Goal: Information Seeking & Learning: Learn about a topic

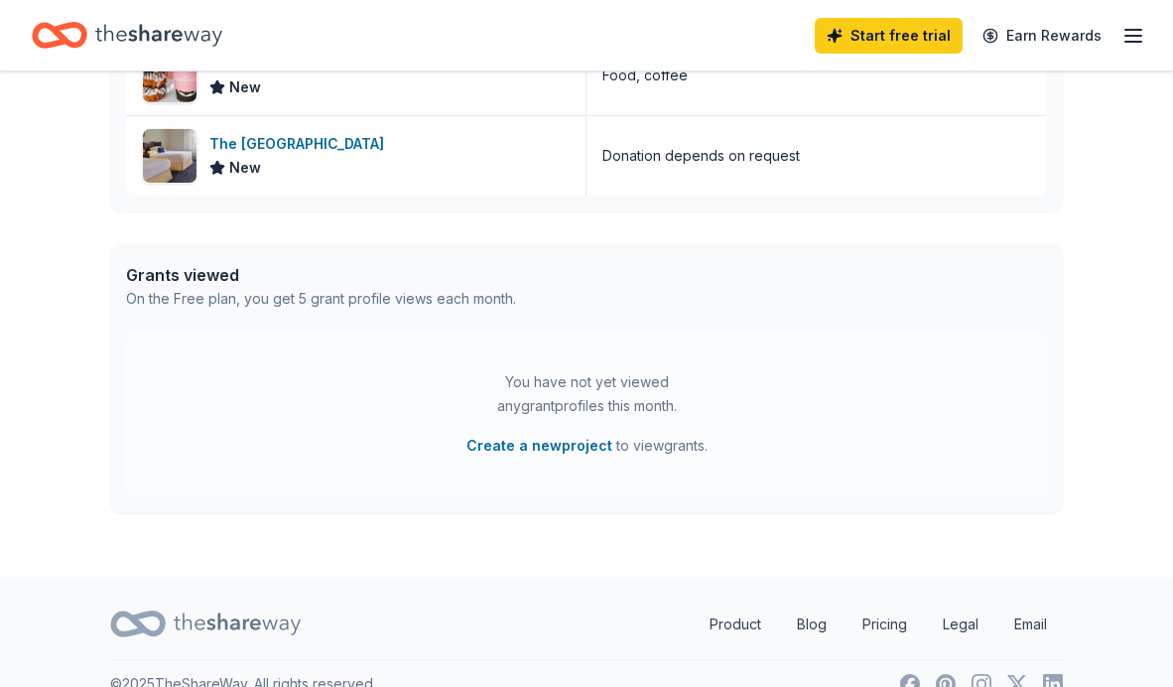
scroll to position [890, 0]
click at [309, 143] on div "The Drake Hotel" at bounding box center [300, 142] width 183 height 24
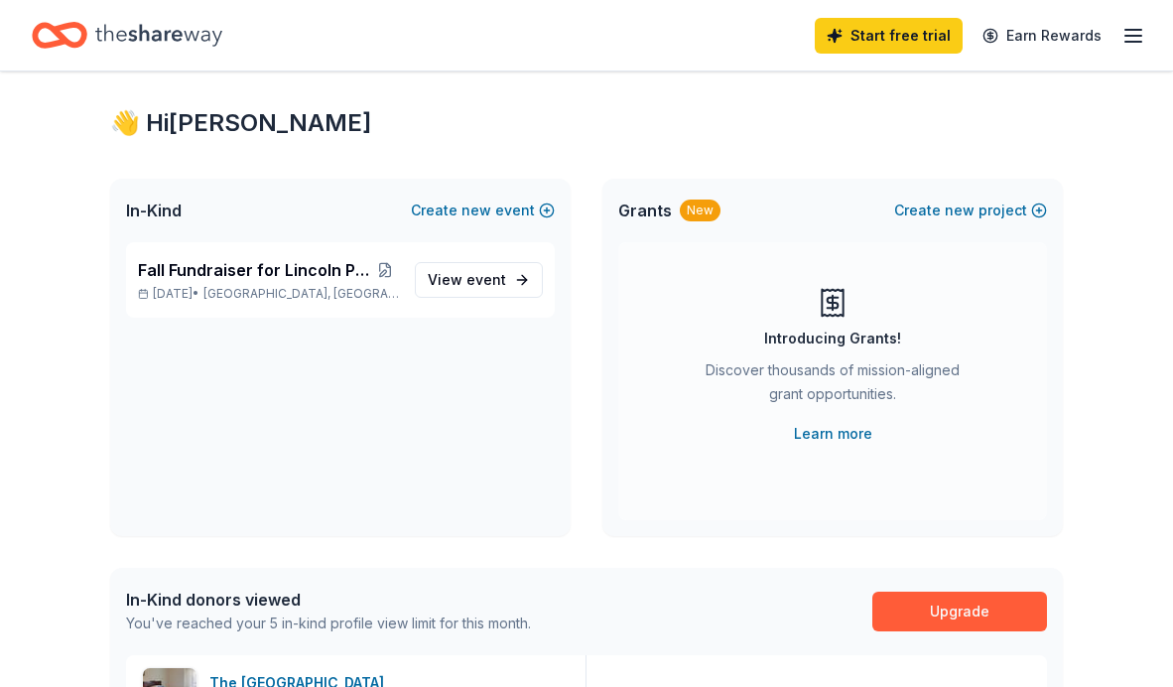
scroll to position [6, 0]
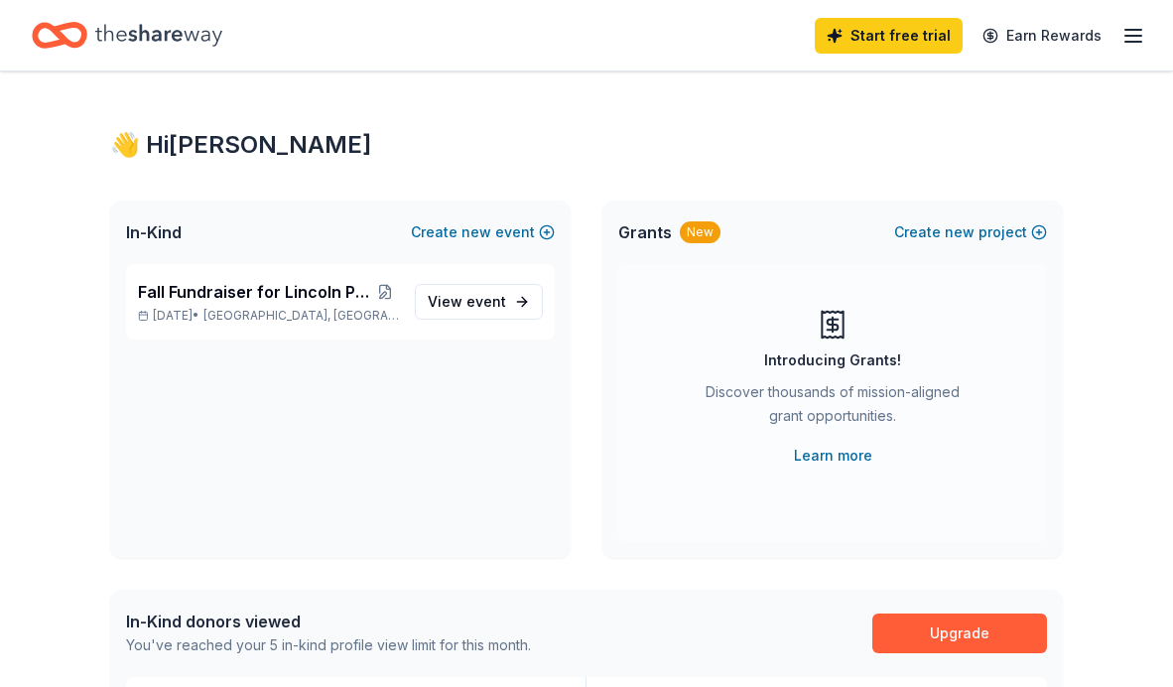
click at [695, 237] on div "New" at bounding box center [700, 232] width 41 height 22
click at [684, 228] on div "New" at bounding box center [700, 232] width 41 height 22
click at [652, 227] on span "Grants" at bounding box center [645, 232] width 54 height 24
click at [840, 453] on link "Learn more" at bounding box center [833, 456] width 78 height 24
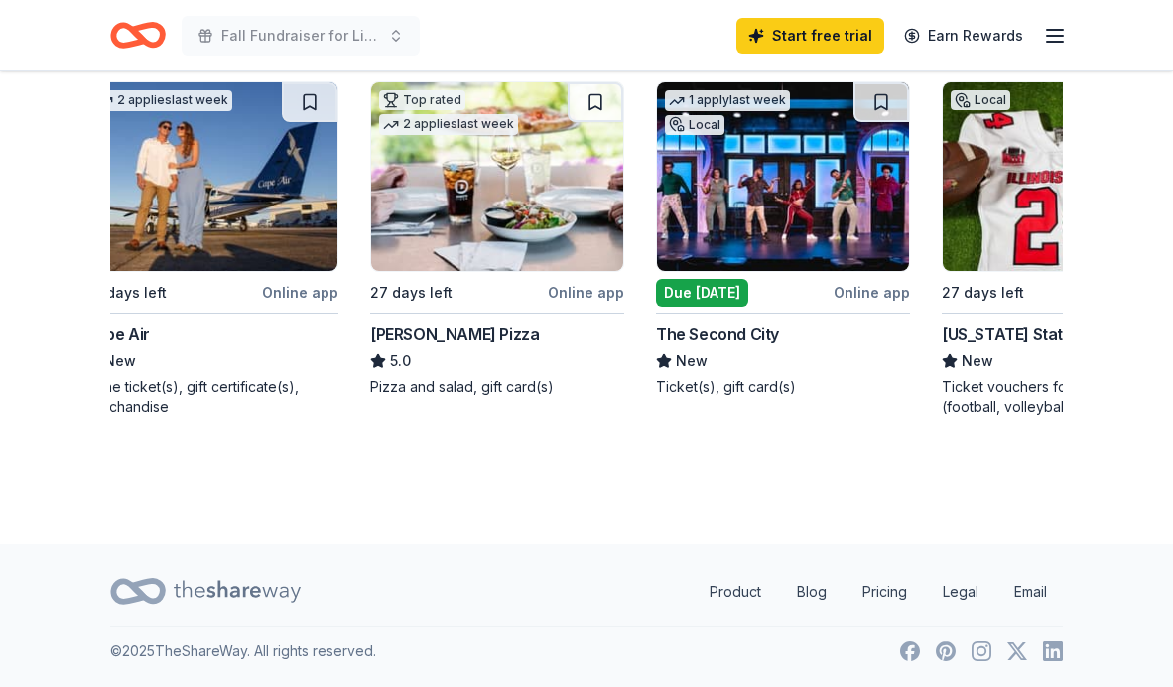
scroll to position [0, 3]
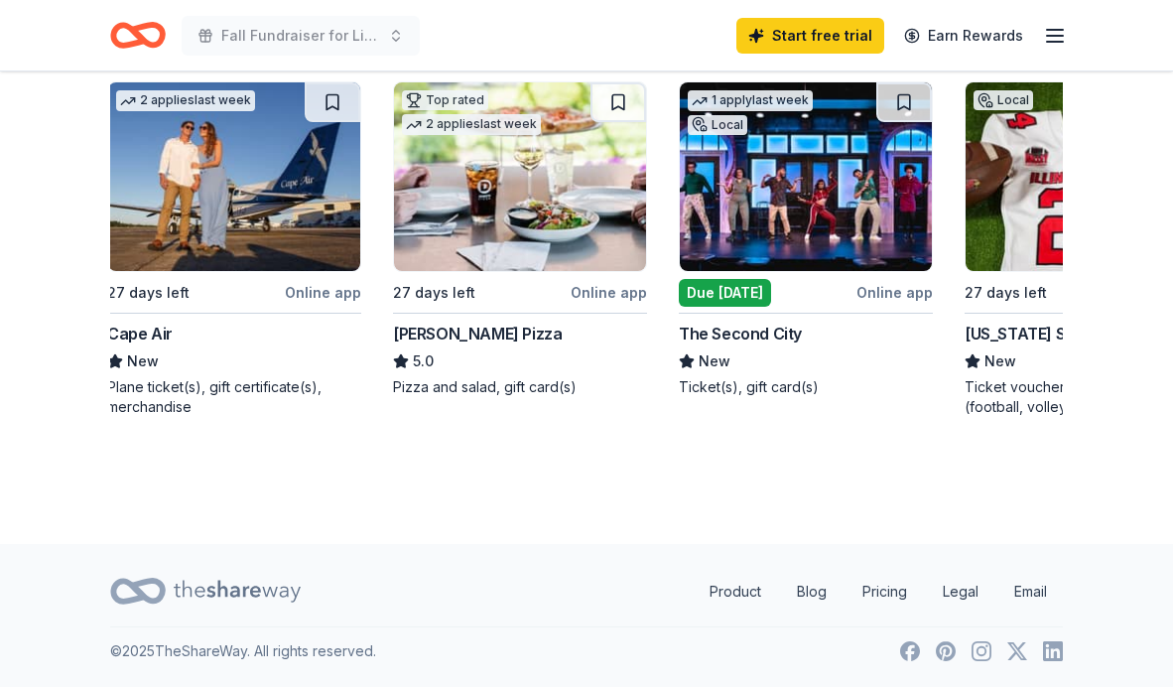
click at [325, 188] on img at bounding box center [234, 176] width 252 height 189
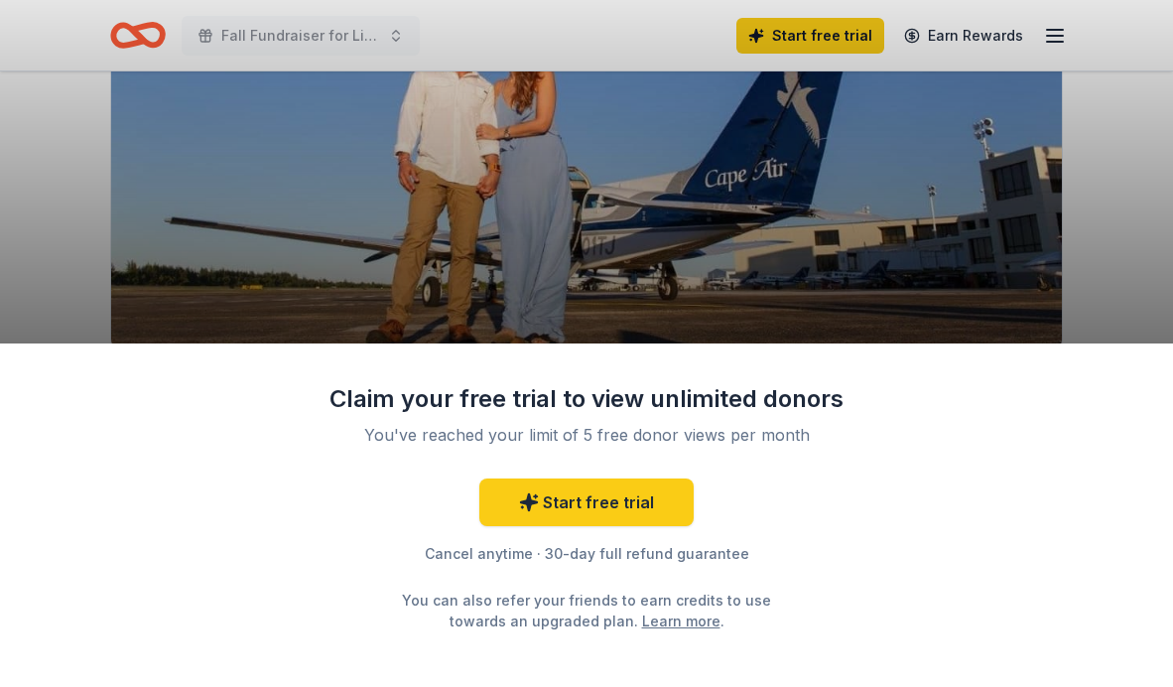
scroll to position [274, 0]
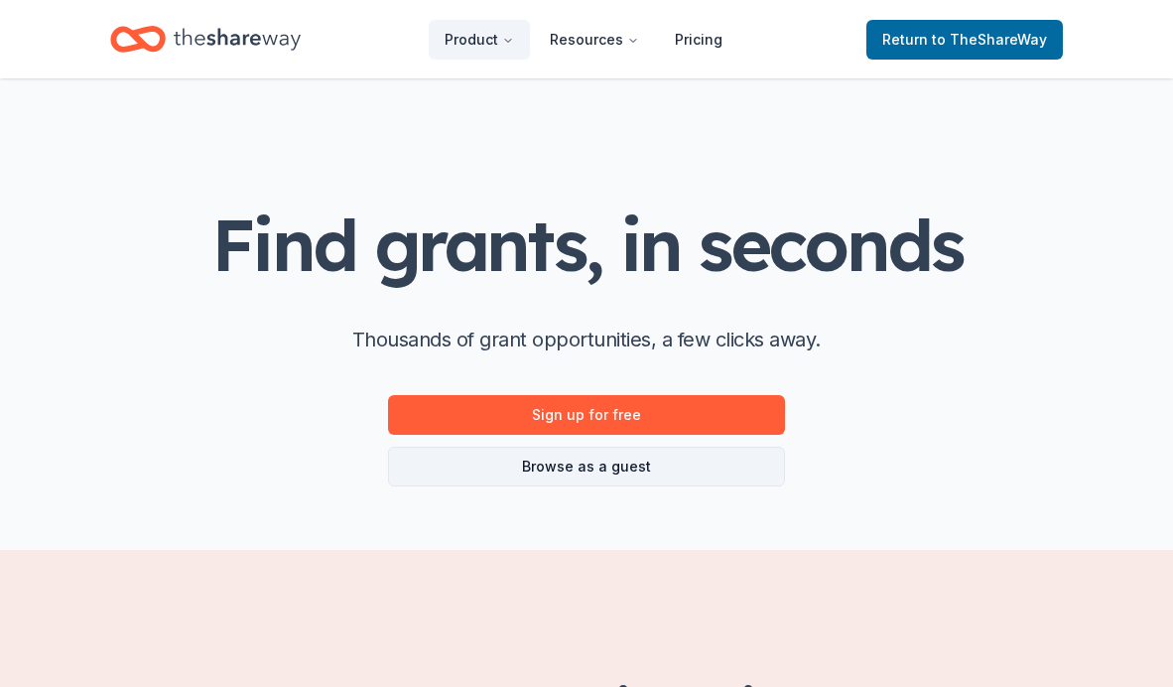
click at [675, 461] on link "Browse as a guest" at bounding box center [586, 467] width 397 height 40
click at [591, 470] on link "Browse as a guest" at bounding box center [586, 467] width 397 height 40
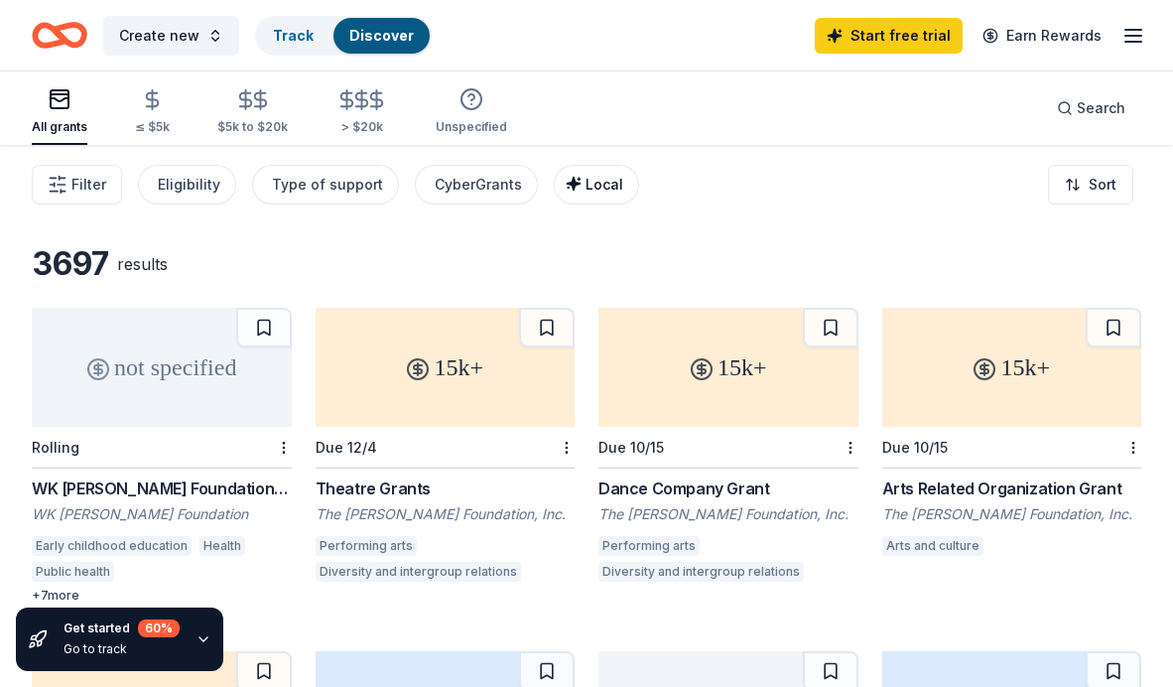
click at [586, 188] on span "Local" at bounding box center [605, 184] width 38 height 17
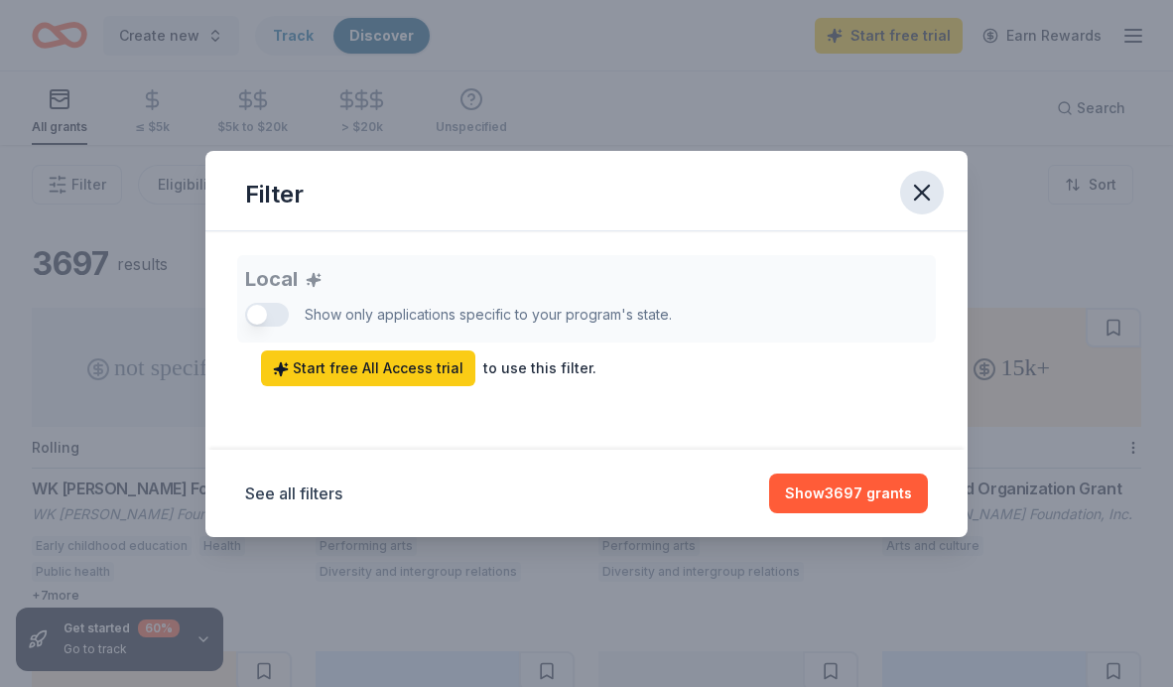
click at [931, 189] on icon "button" at bounding box center [922, 193] width 28 height 28
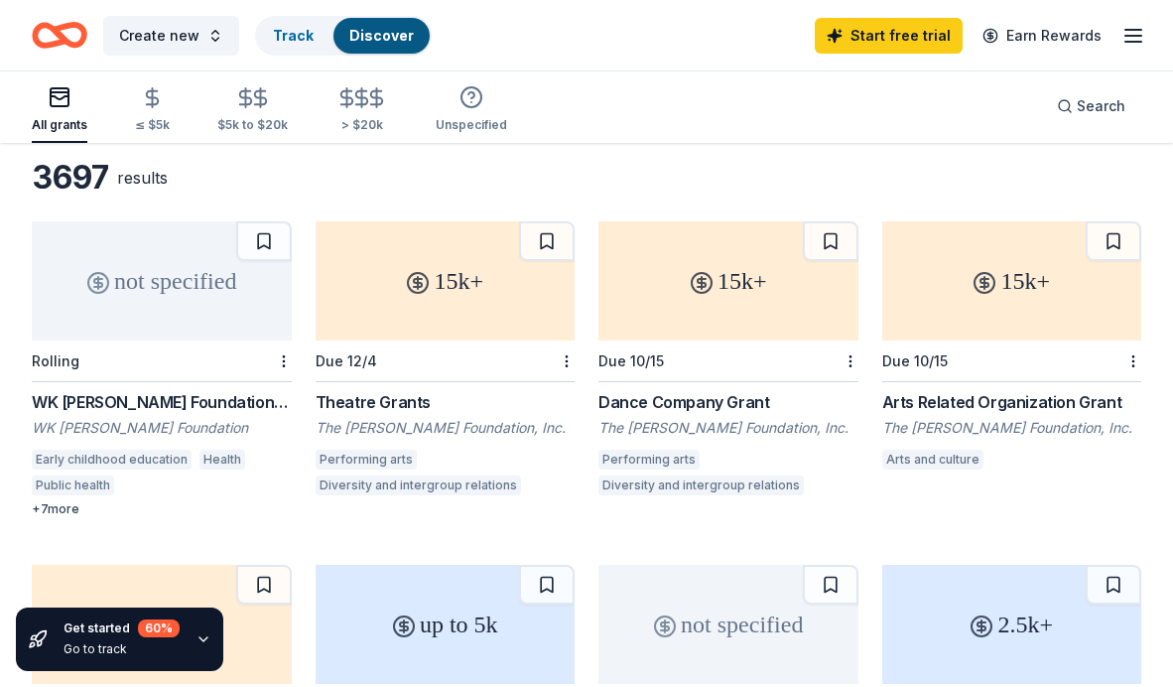
scroll to position [92, 0]
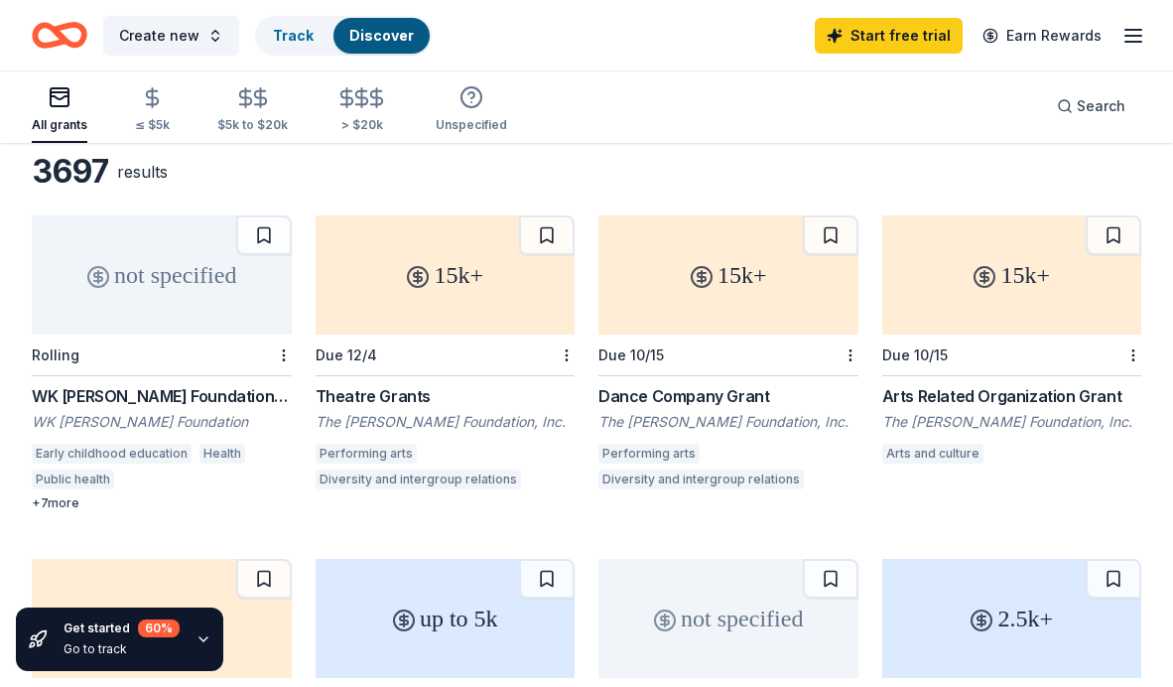
click at [659, 396] on div "Dance Company Grant" at bounding box center [728, 396] width 260 height 24
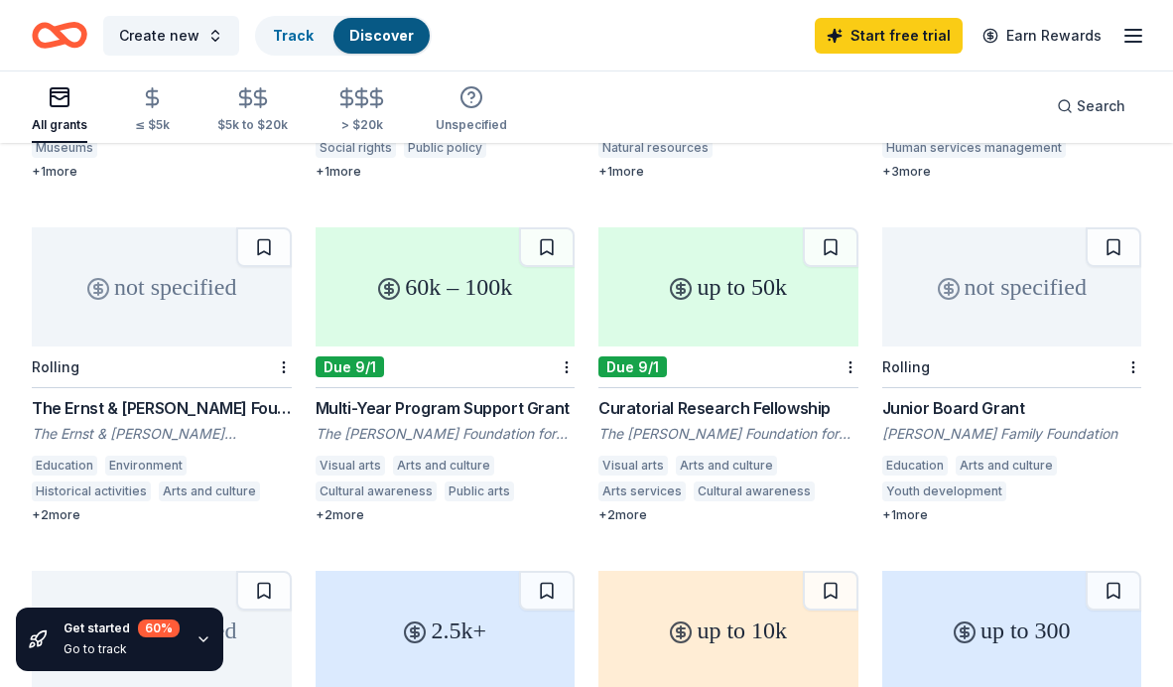
scroll to position [1090, 0]
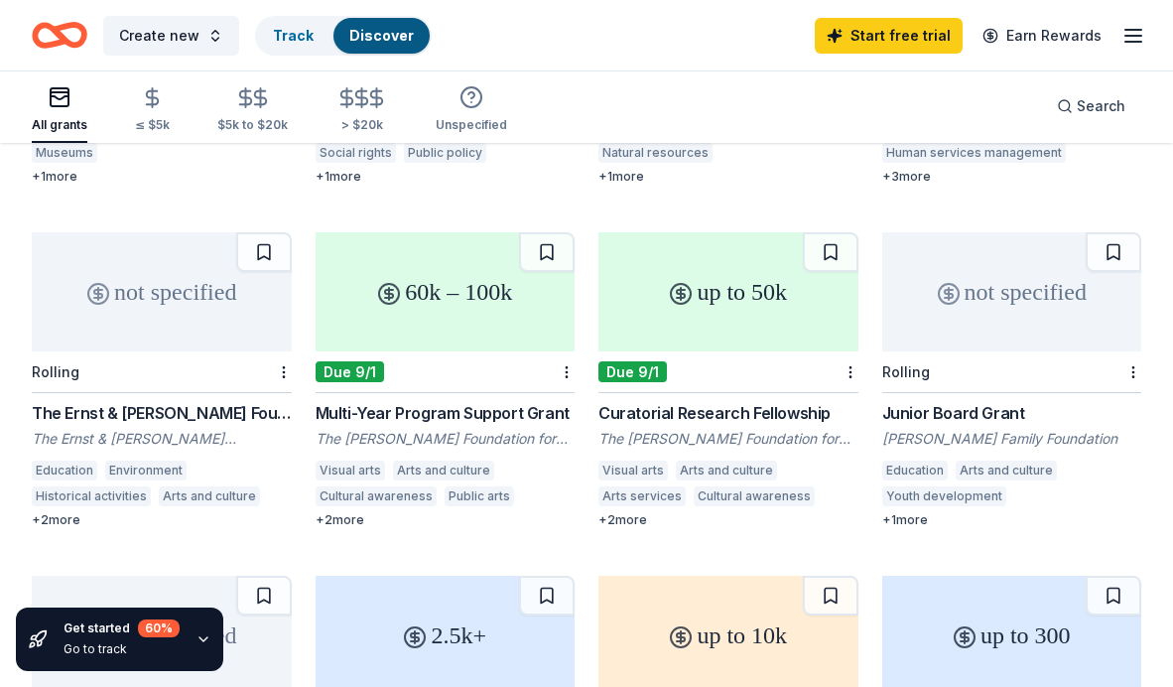
click at [520, 408] on div "Multi-Year Program Support Grant" at bounding box center [446, 413] width 260 height 24
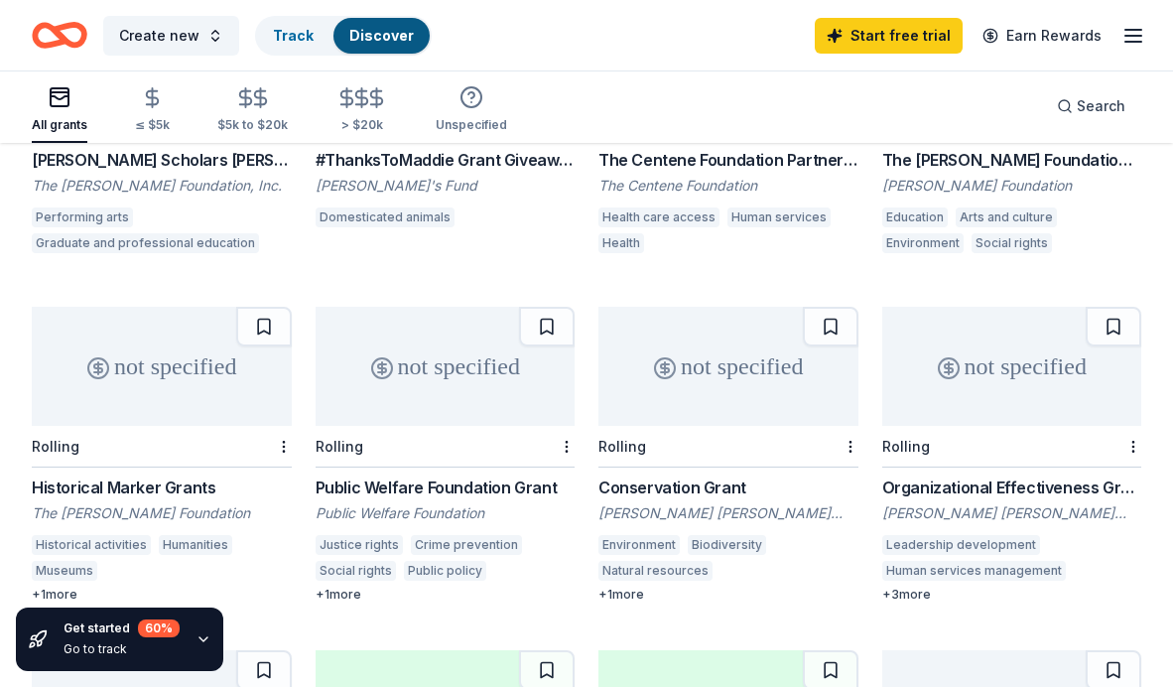
scroll to position [0, 0]
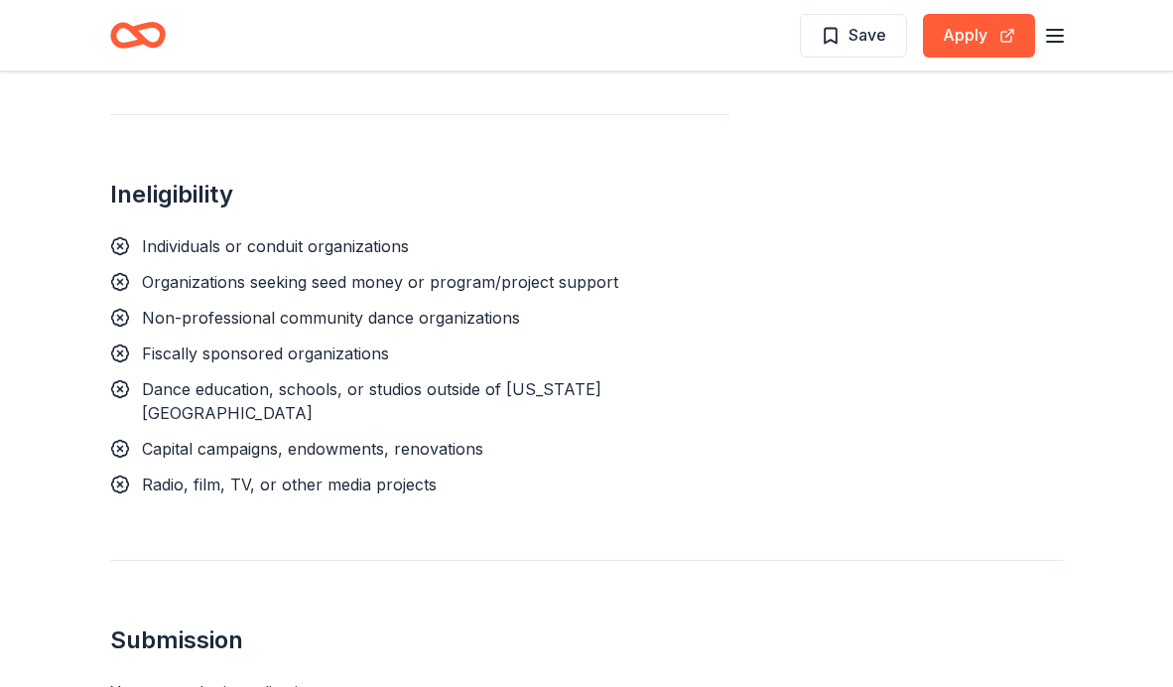
scroll to position [1559, 0]
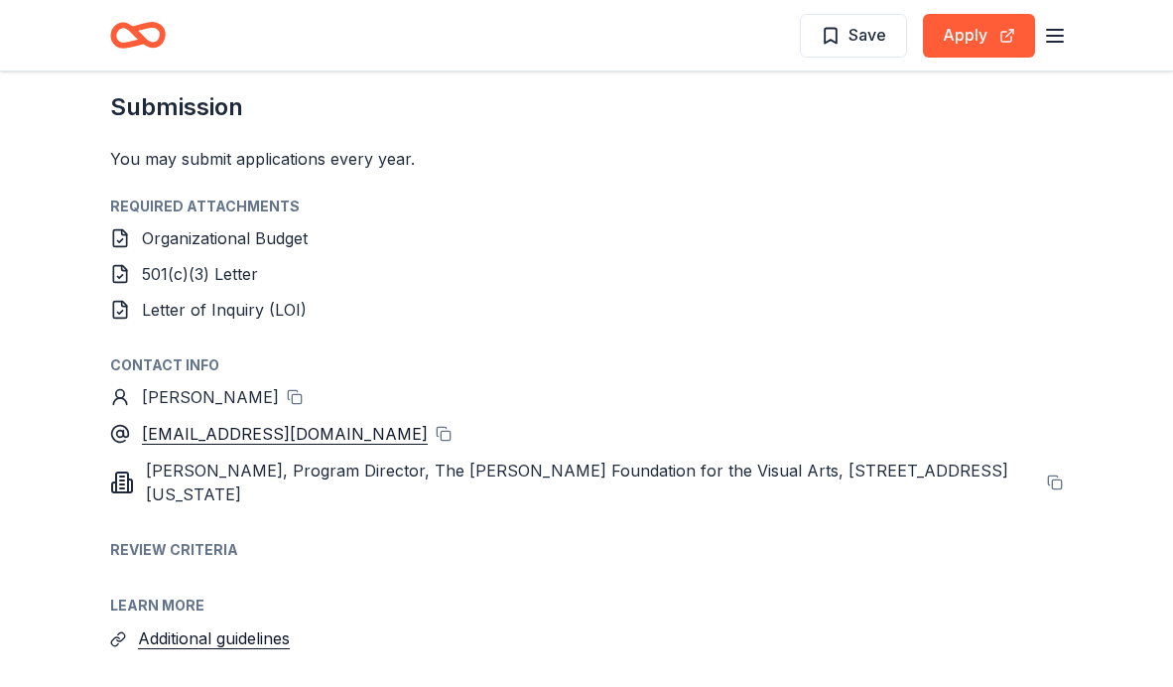
scroll to position [2241, 0]
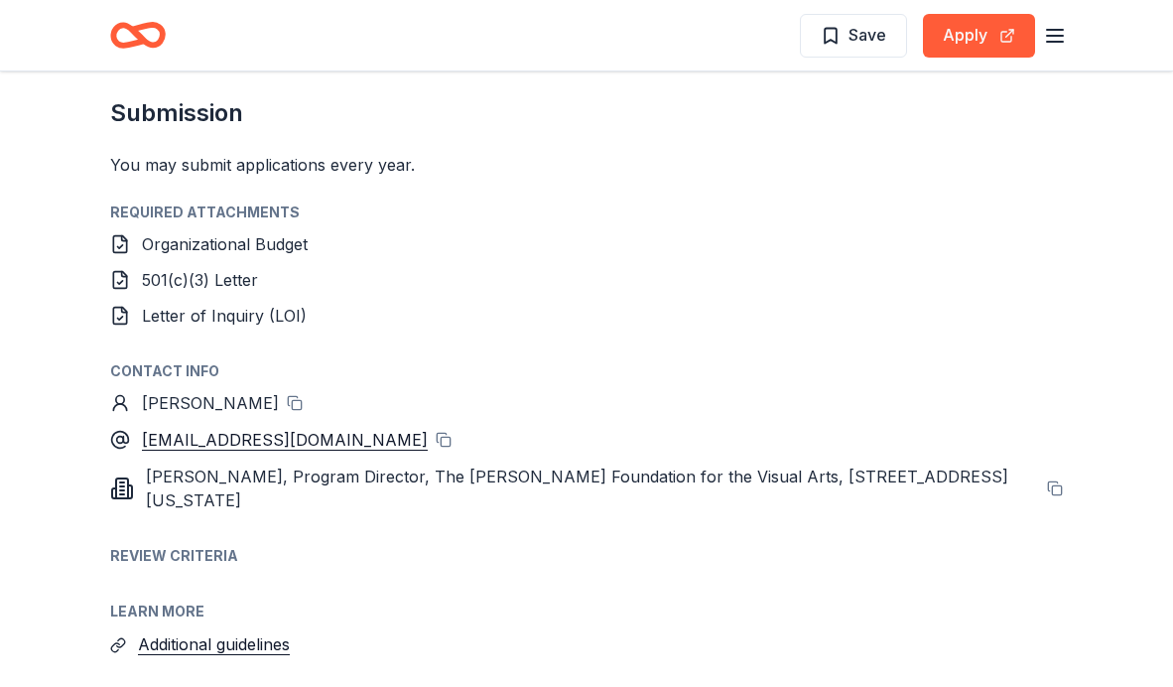
click at [124, 234] on icon at bounding box center [120, 244] width 20 height 20
click at [119, 234] on icon at bounding box center [120, 244] width 20 height 20
click at [191, 234] on span "Organizational Budget" at bounding box center [225, 244] width 166 height 20
click at [195, 232] on div "Organizational Budget" at bounding box center [225, 244] width 166 height 24
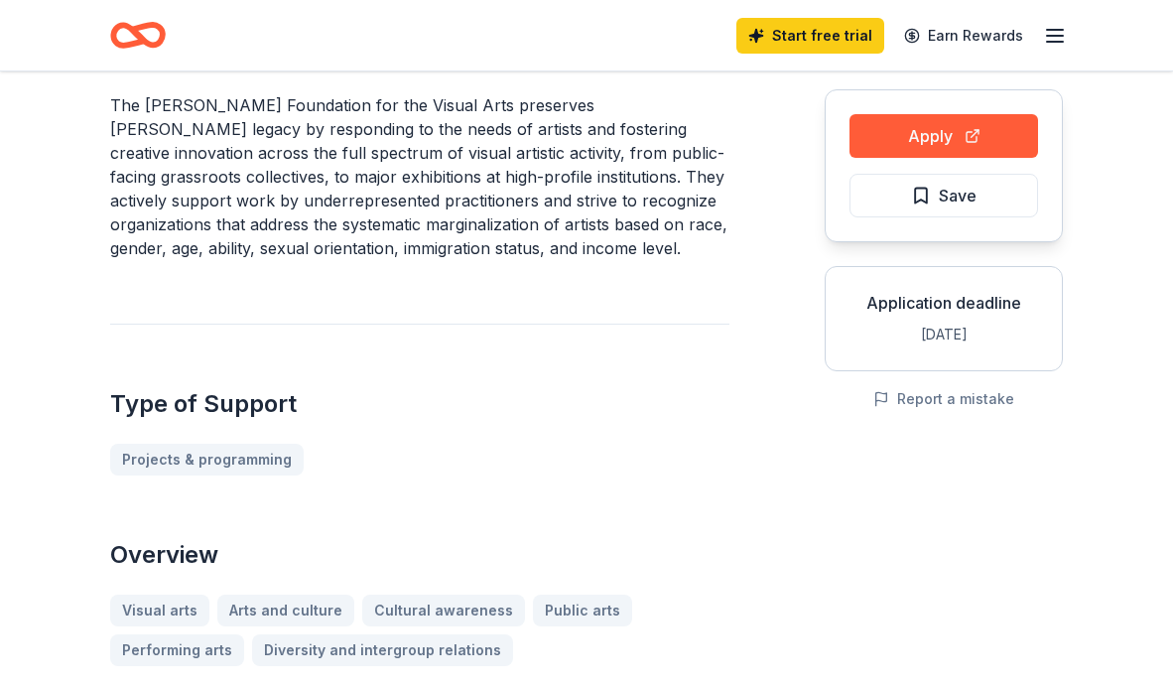
scroll to position [0, 0]
